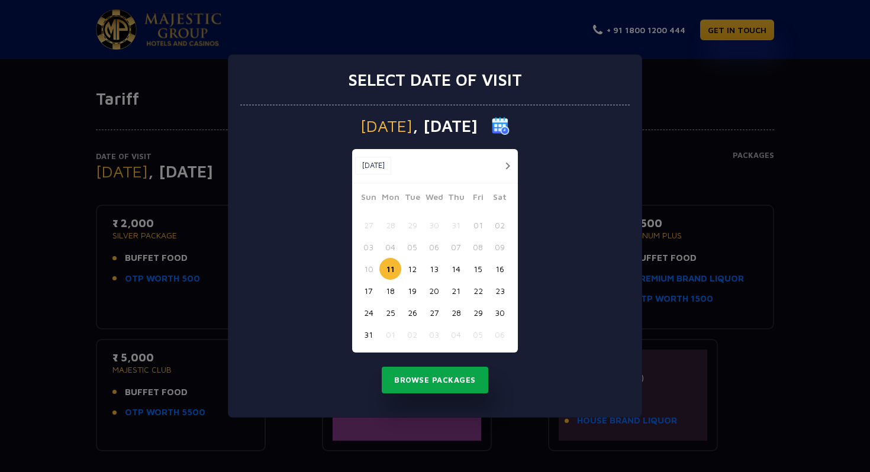
click at [425, 377] on button "Browse Packages" at bounding box center [435, 380] width 107 height 27
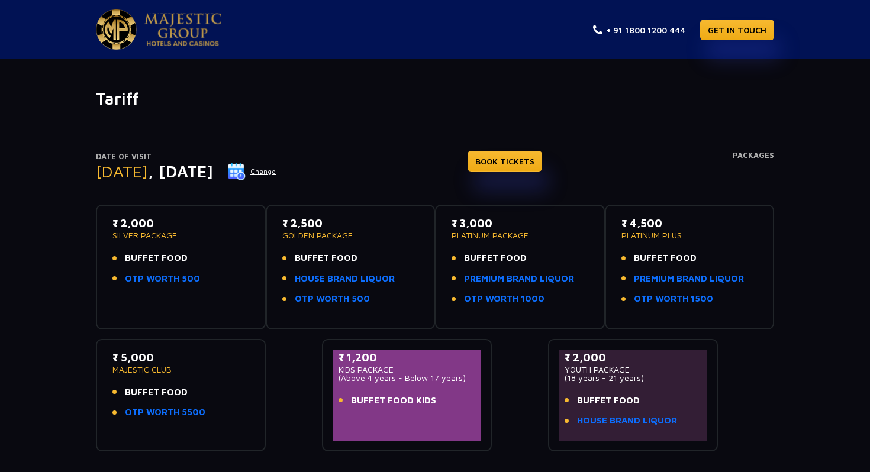
click at [198, 249] on div "₹ 2,000 SILVER PACKAGE BUFFET FOOD OTP WORTH 500" at bounding box center [180, 253] width 137 height 77
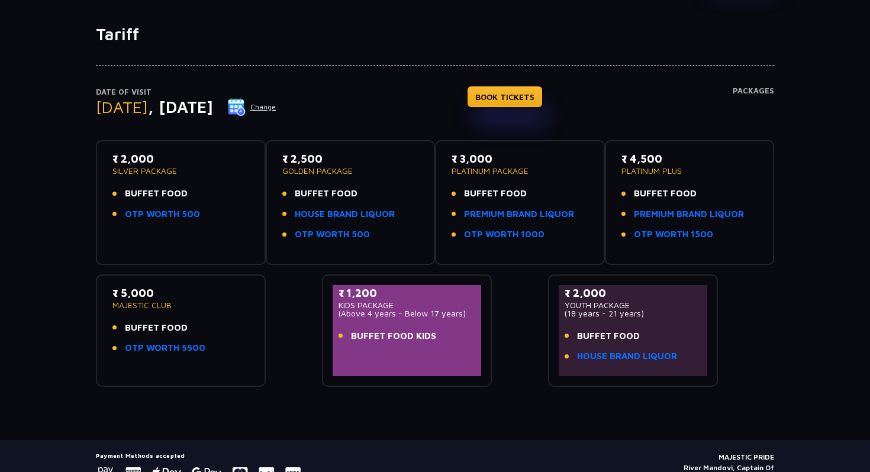
scroll to position [121, 0]
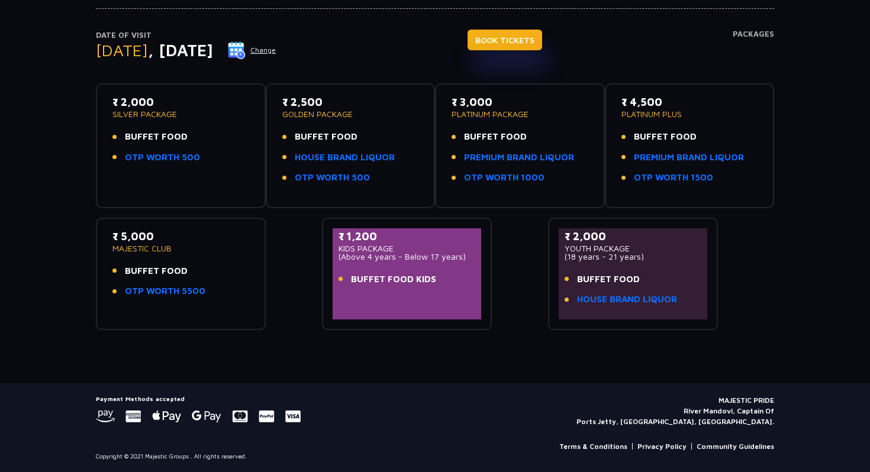
click at [513, 41] on link "BOOK TICKETS" at bounding box center [504, 40] width 75 height 21
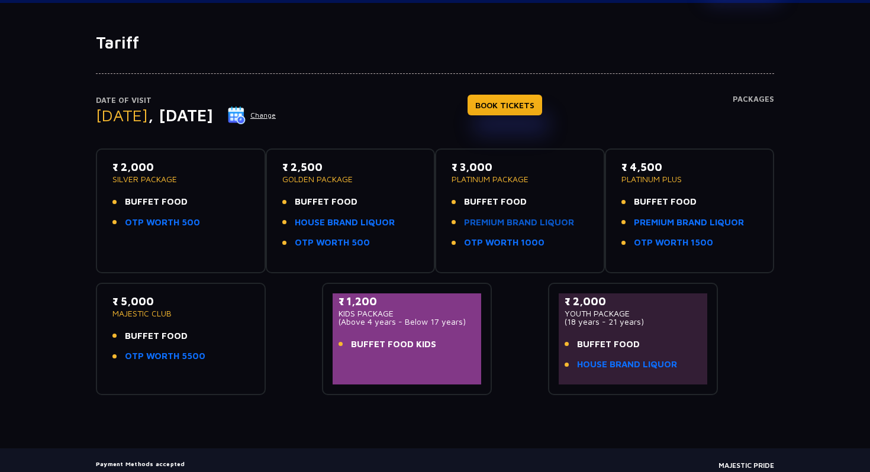
scroll to position [0, 0]
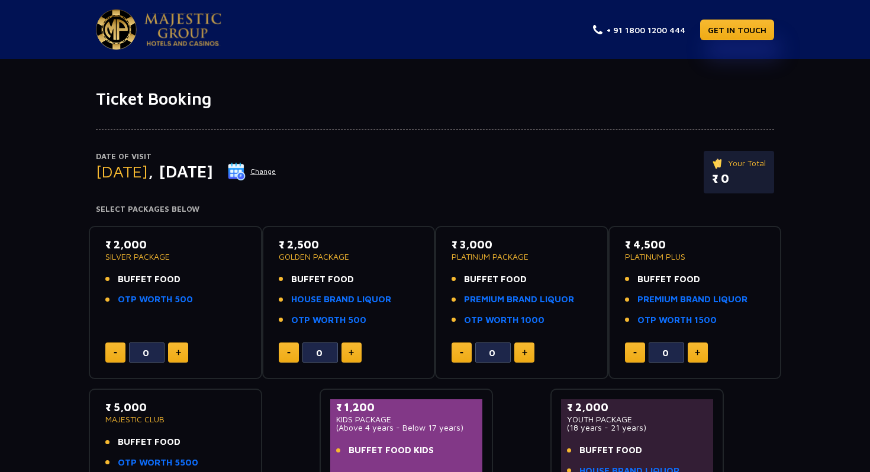
click at [180, 355] on button at bounding box center [178, 353] width 20 height 20
type input "2"
